Goal: Find specific page/section

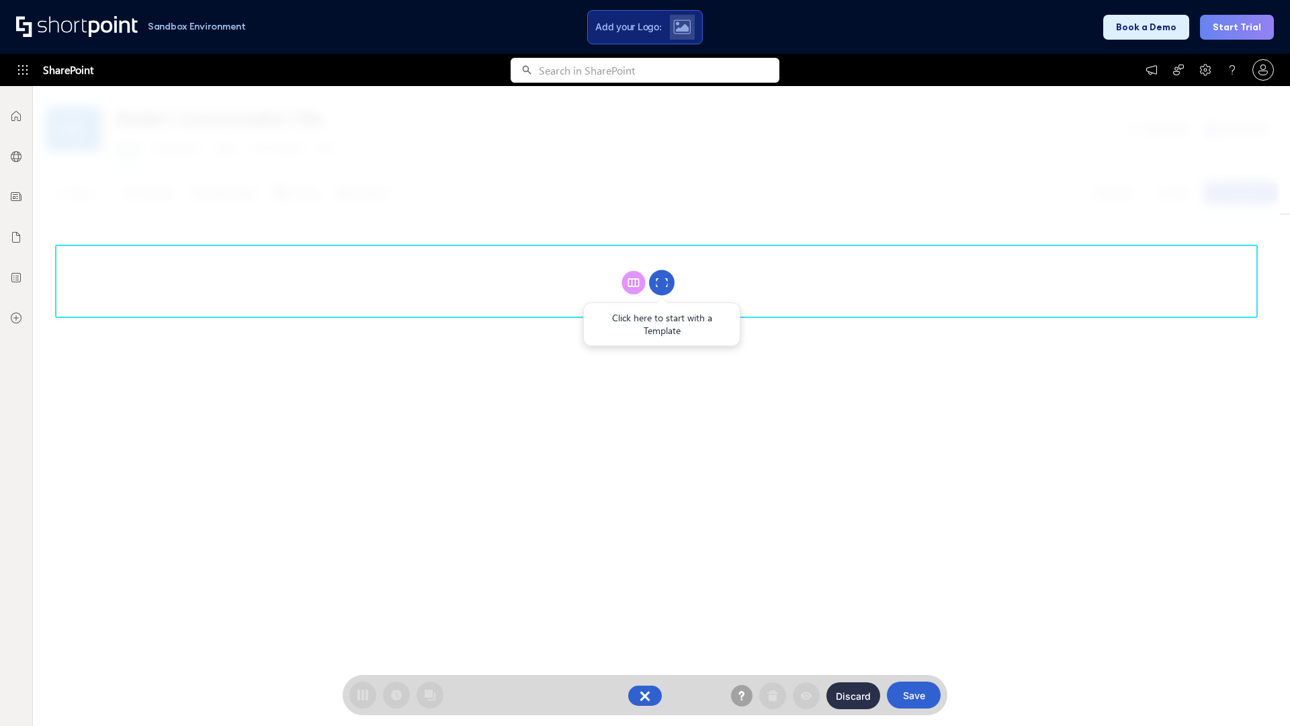
click at [662, 282] on circle at bounding box center [662, 283] width 26 height 26
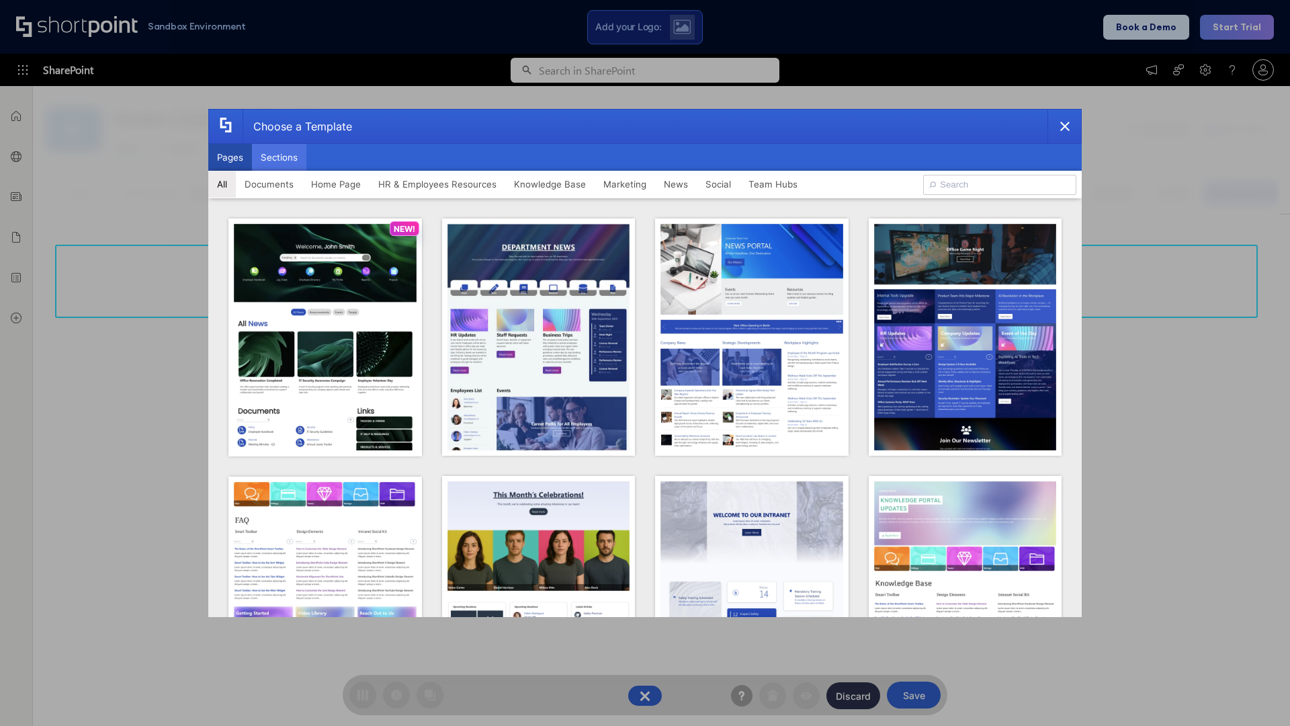
click at [279, 157] on button "Sections" at bounding box center [279, 157] width 54 height 27
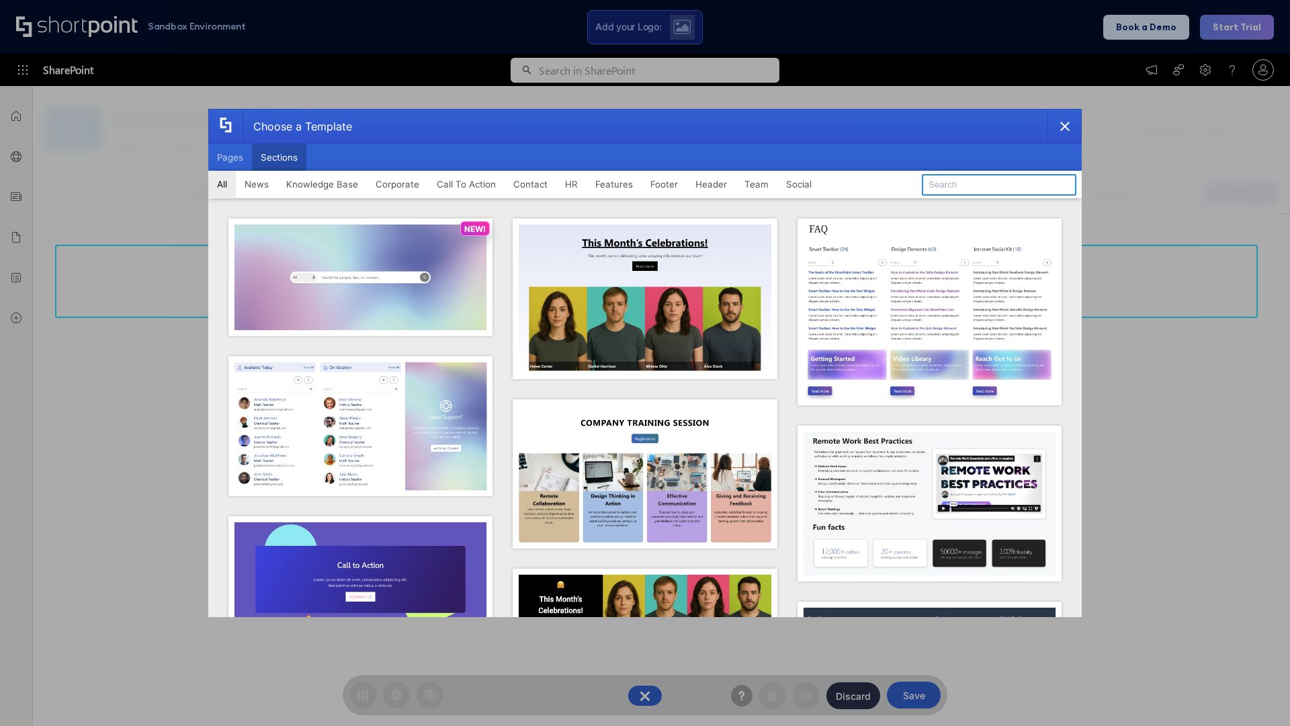
type input "Articles"
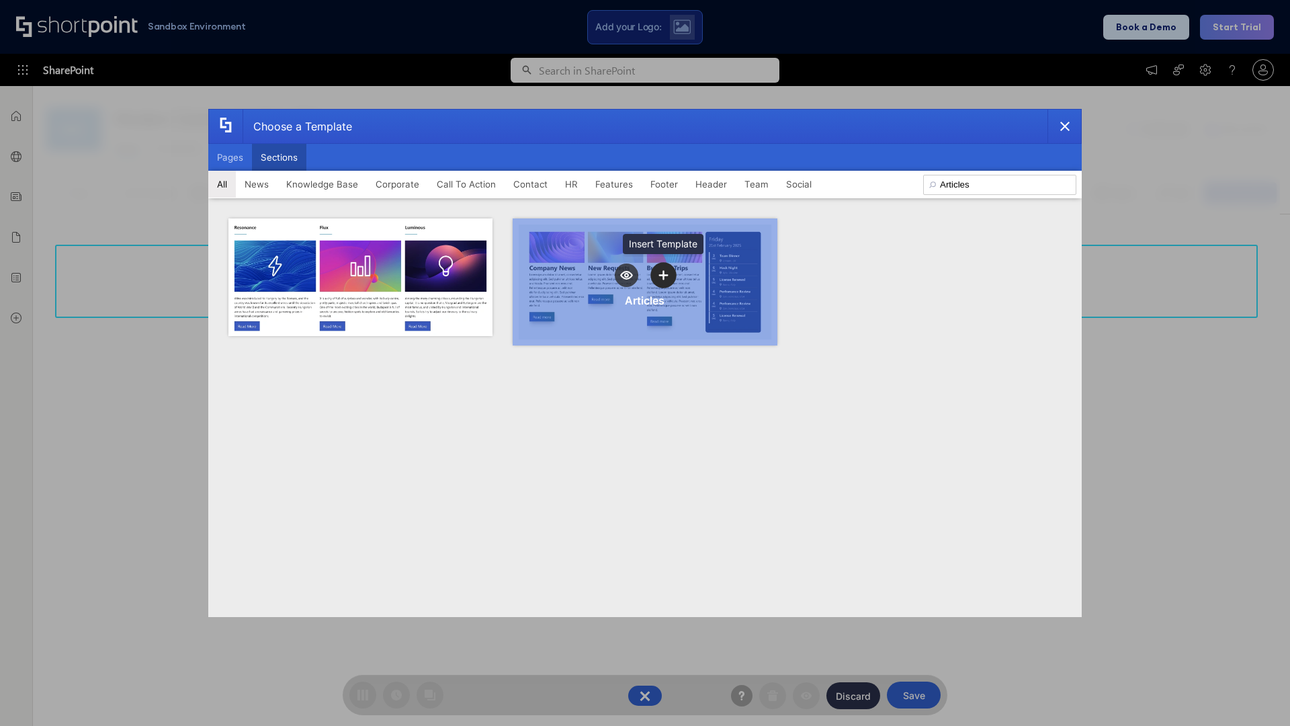
click at [663, 275] on icon "template selector" at bounding box center [662, 274] width 9 height 9
